Goal: Task Accomplishment & Management: Use online tool/utility

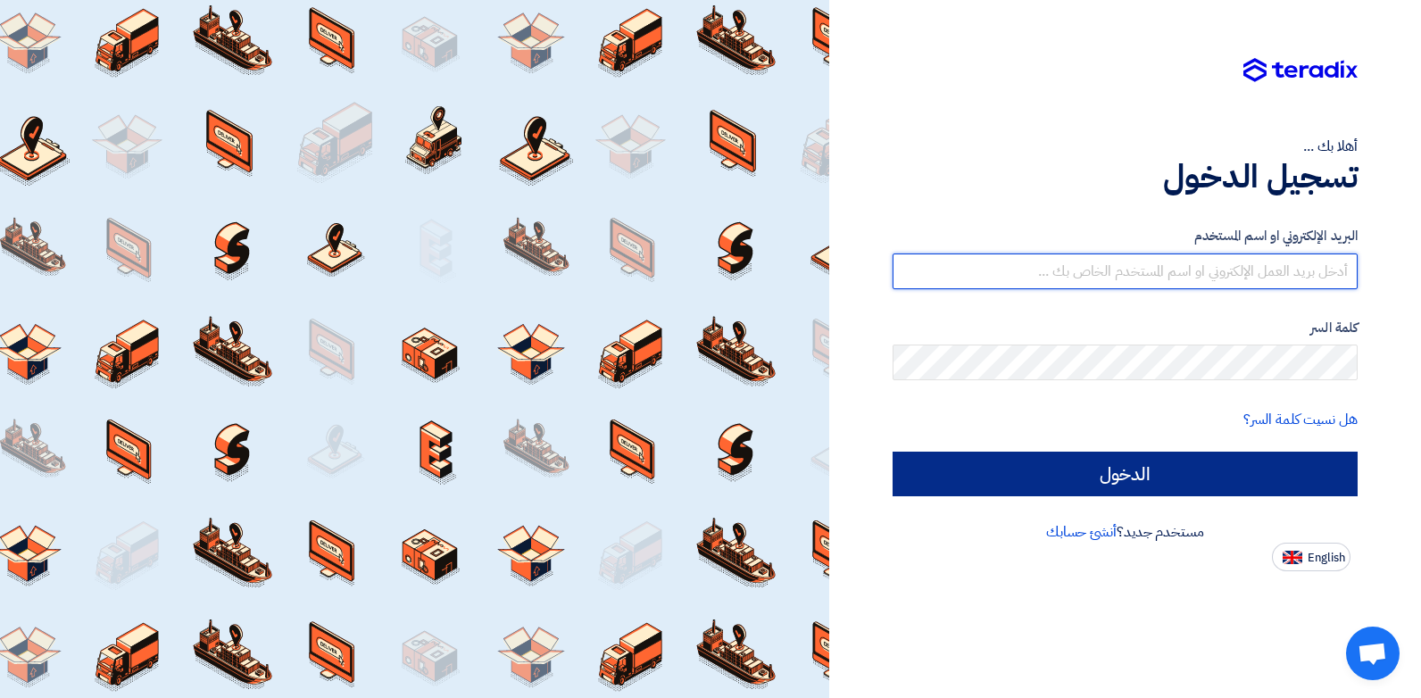
type input "[PERSON_NAME][EMAIL_ADDRESS][DOMAIN_NAME]"
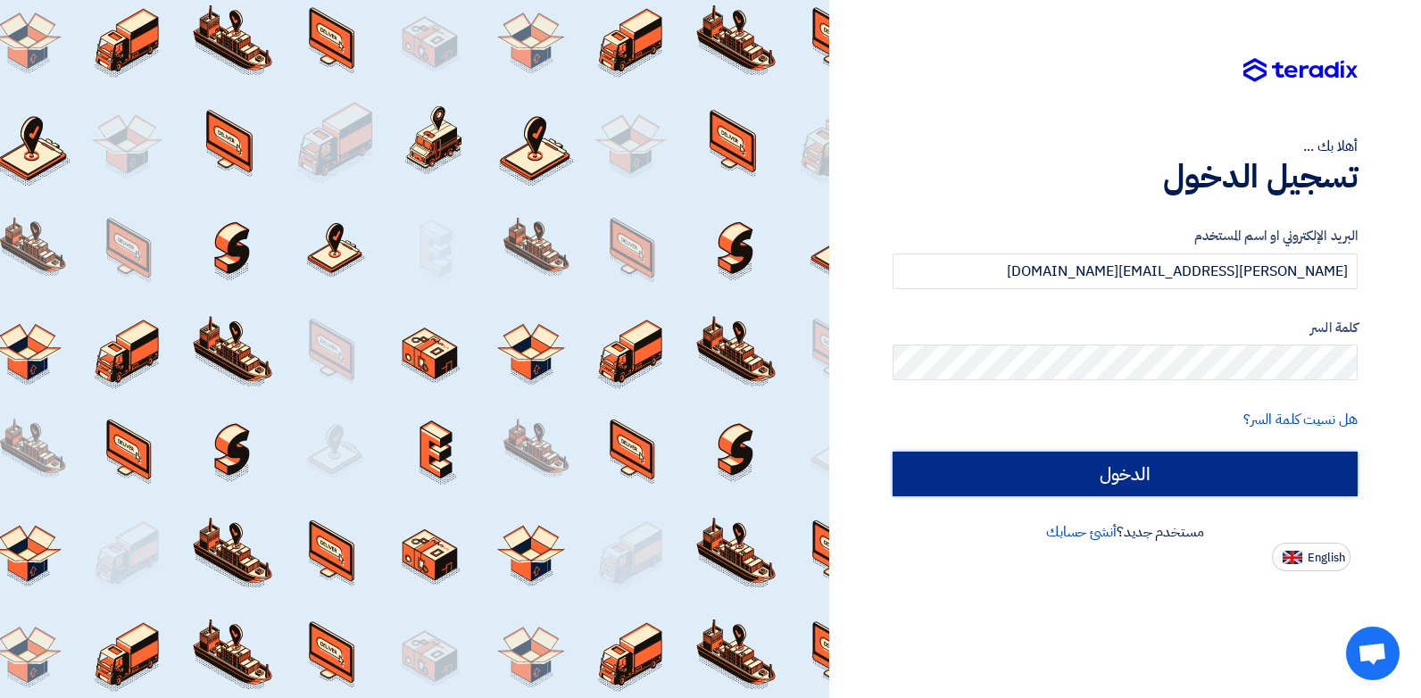
click at [1112, 473] on input "الدخول" at bounding box center [1124, 474] width 465 height 45
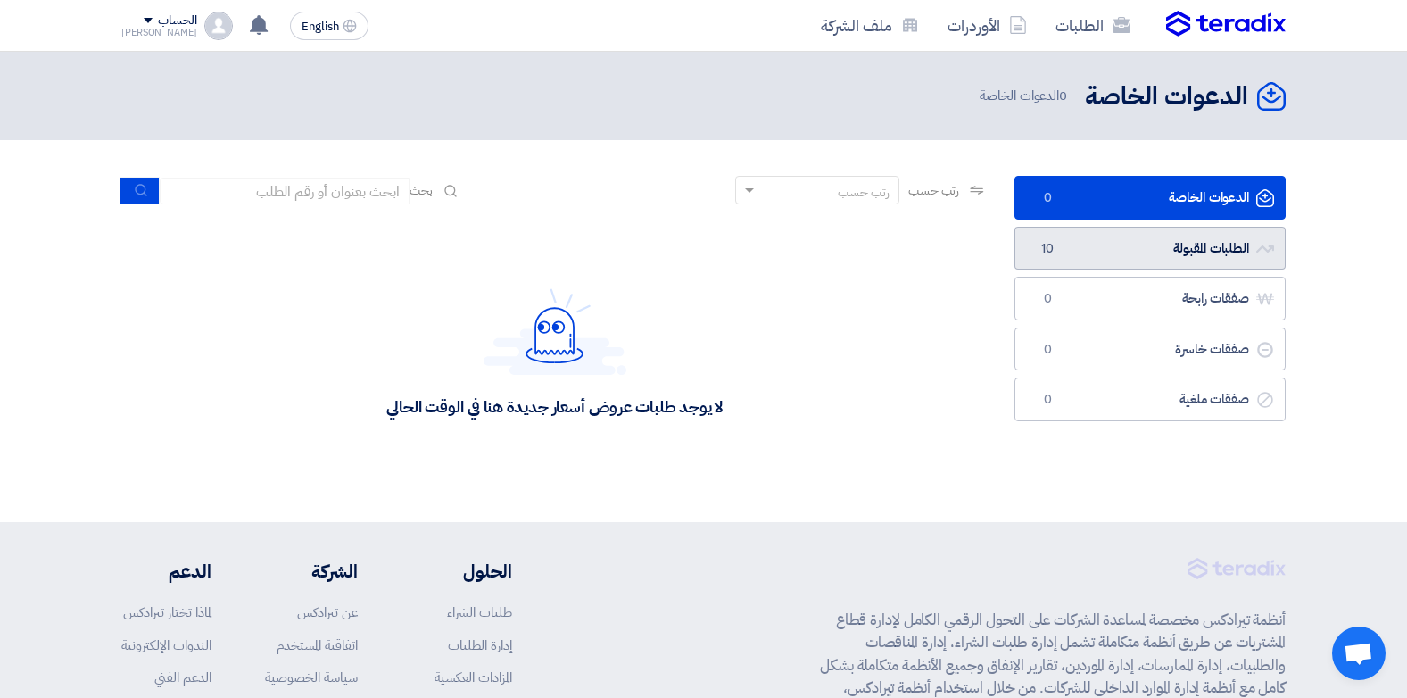
click at [1183, 249] on link "الطلبات المقبولة الطلبات المقبولة 10" at bounding box center [1150, 249] width 271 height 44
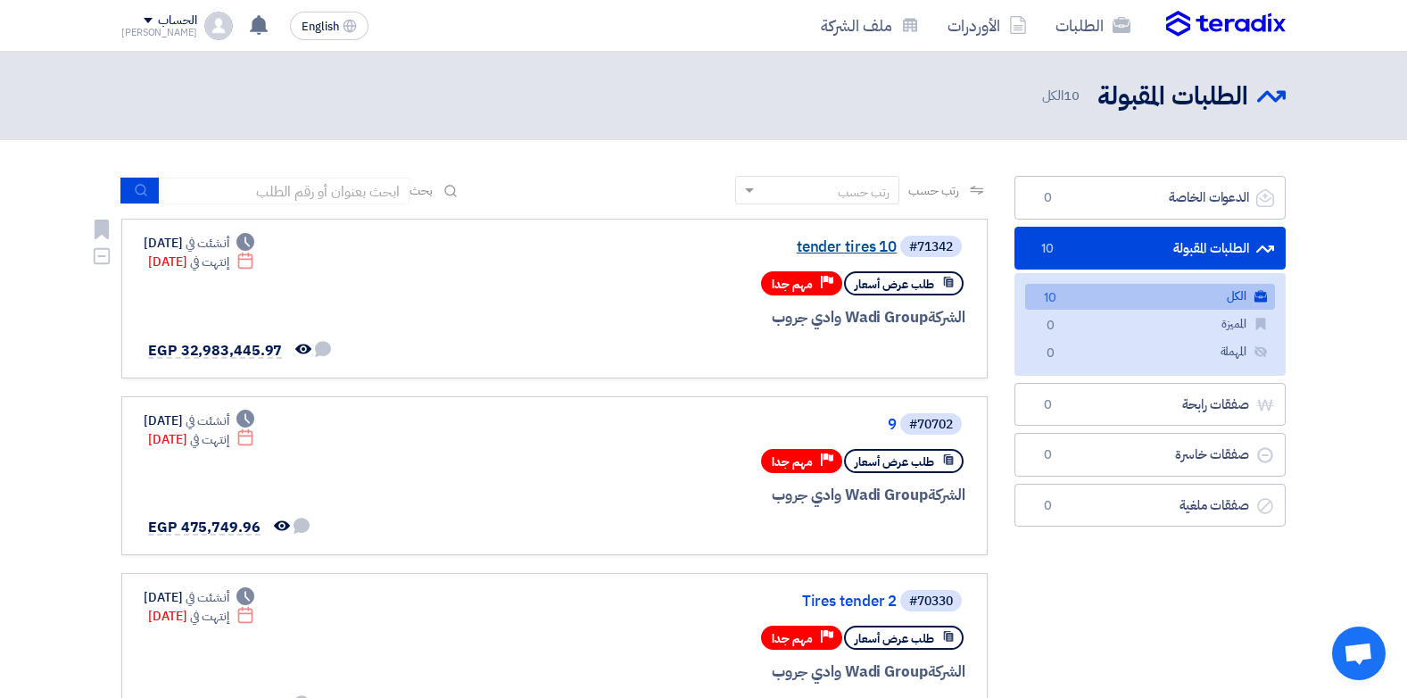
click at [823, 246] on link "tender tires 10" at bounding box center [718, 247] width 357 height 16
